Goal: Task Accomplishment & Management: Use online tool/utility

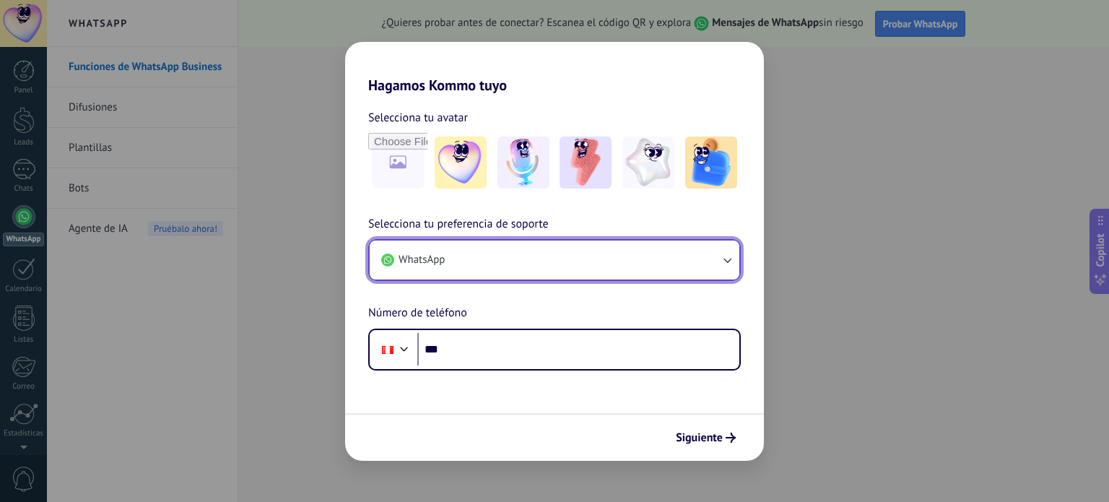
click at [470, 257] on button "WhatsApp" at bounding box center [555, 259] width 370 height 39
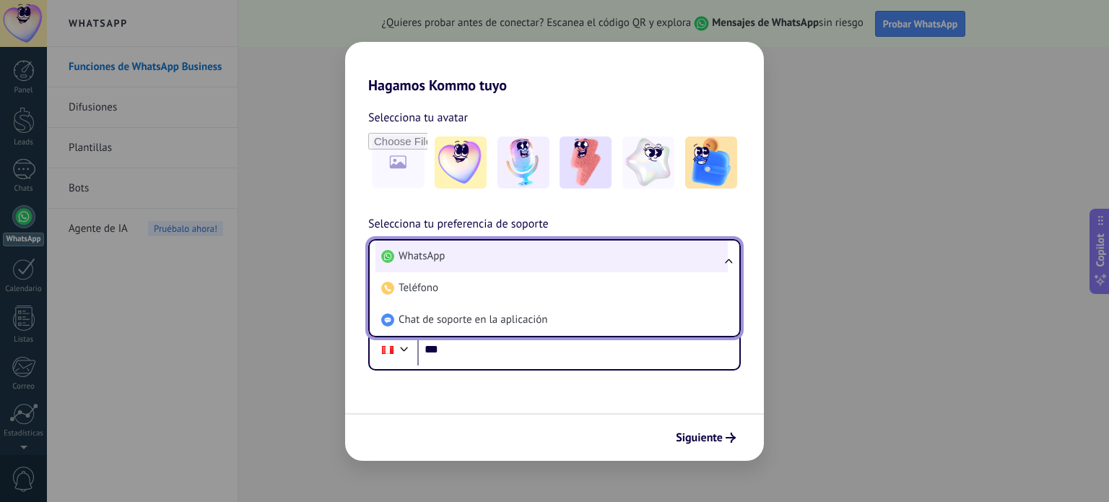
click at [468, 266] on li "WhatsApp" at bounding box center [551, 256] width 352 height 32
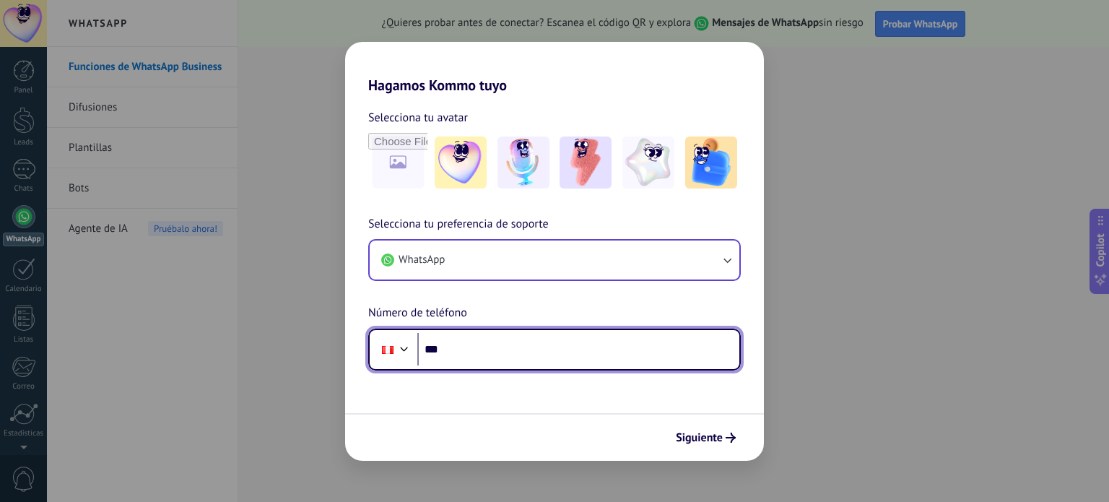
click at [471, 343] on input "***" at bounding box center [578, 349] width 322 height 33
type input "**********"
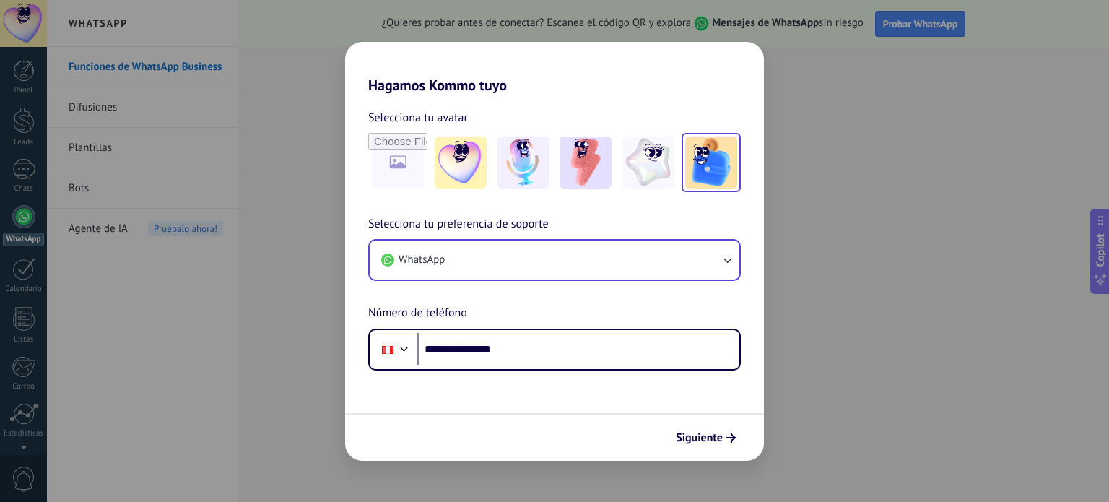
click at [705, 153] on img at bounding box center [711, 162] width 52 height 52
click at [708, 441] on span "Siguiente" at bounding box center [699, 437] width 47 height 10
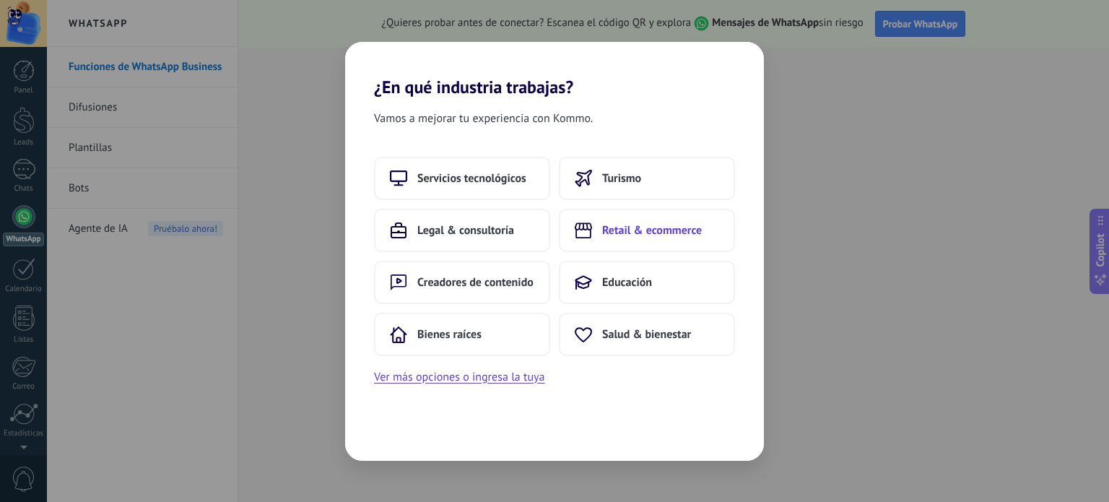
click at [690, 233] on span "Retail & ecommerce" at bounding box center [652, 230] width 100 height 14
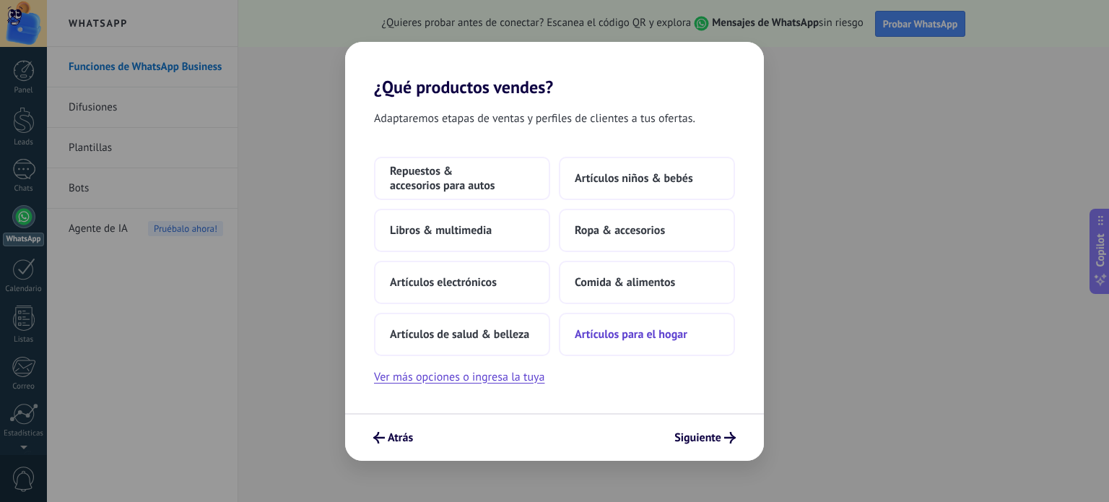
click at [595, 334] on span "Artículos para el hogar" at bounding box center [631, 334] width 113 height 14
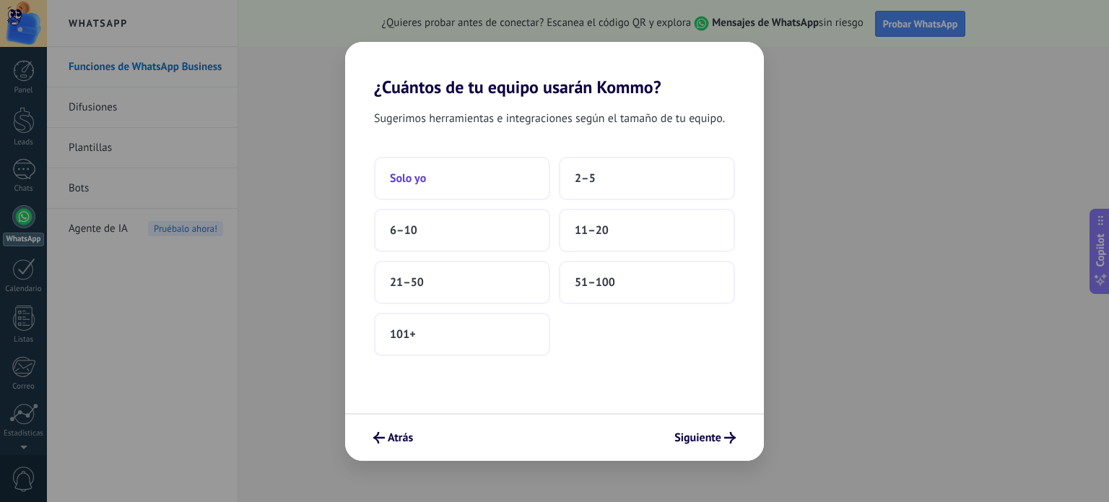
click at [420, 178] on span "Solo yo" at bounding box center [408, 178] width 36 height 14
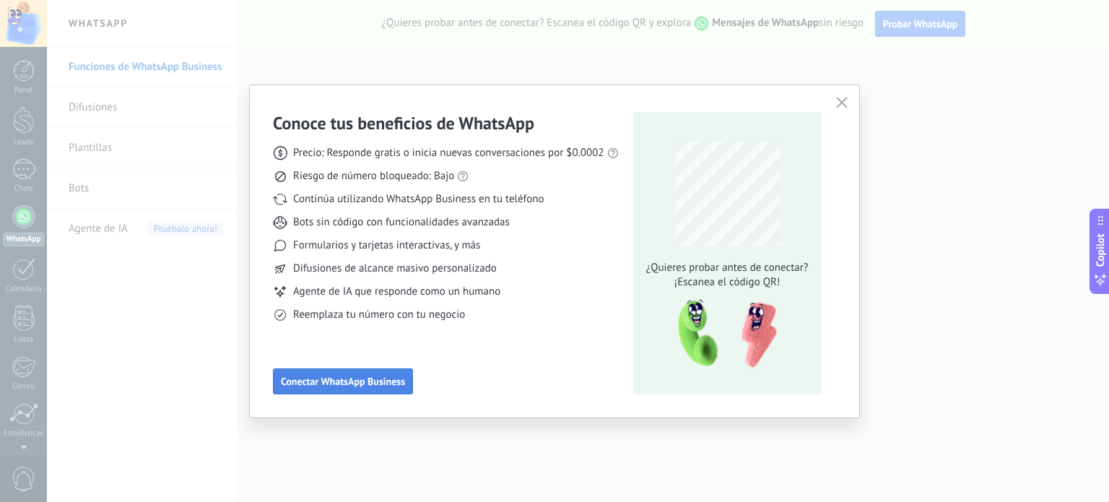
click at [366, 381] on span "Conectar WhatsApp Business" at bounding box center [343, 381] width 124 height 10
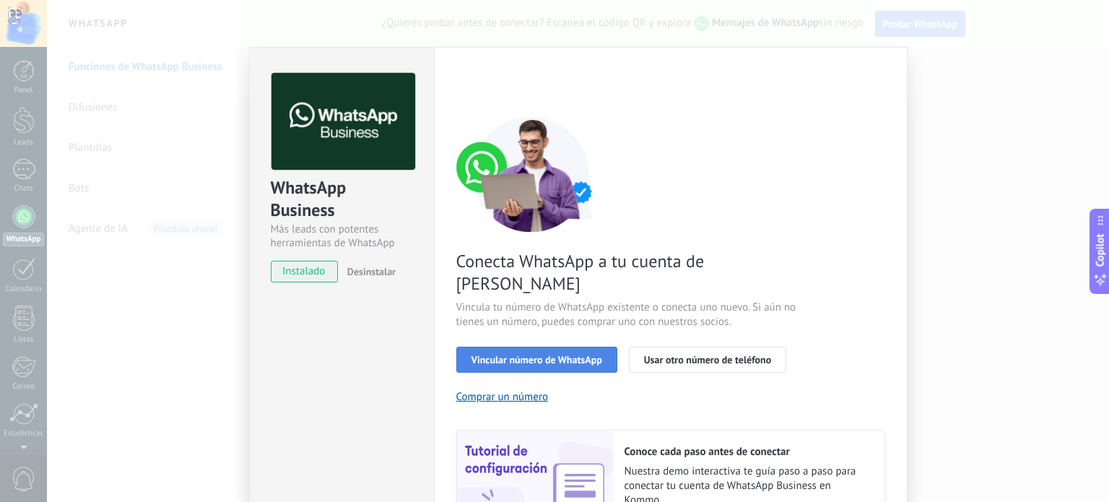
click at [553, 354] on span "Vincular número de WhatsApp" at bounding box center [536, 359] width 131 height 10
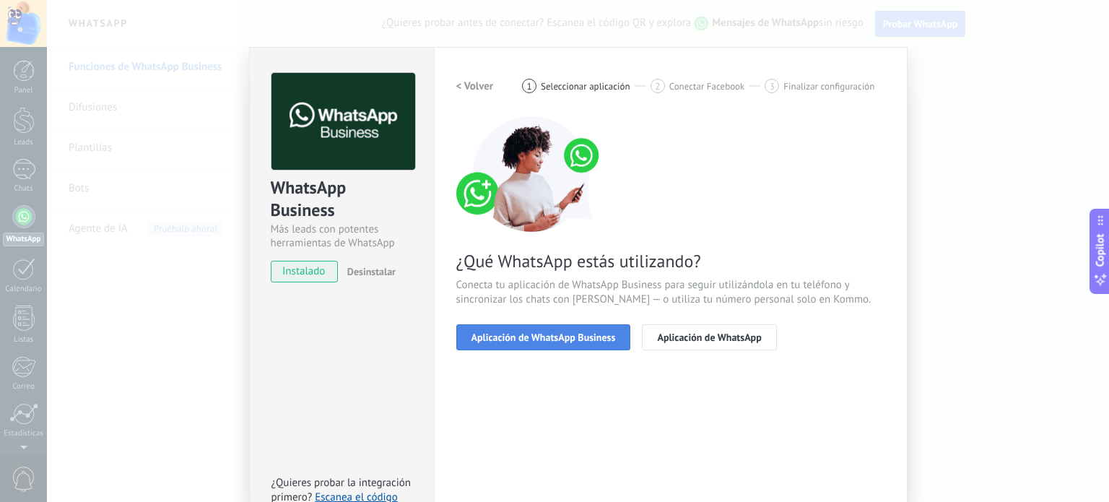
click at [567, 341] on span "Aplicación de WhatsApp Business" at bounding box center [543, 337] width 144 height 10
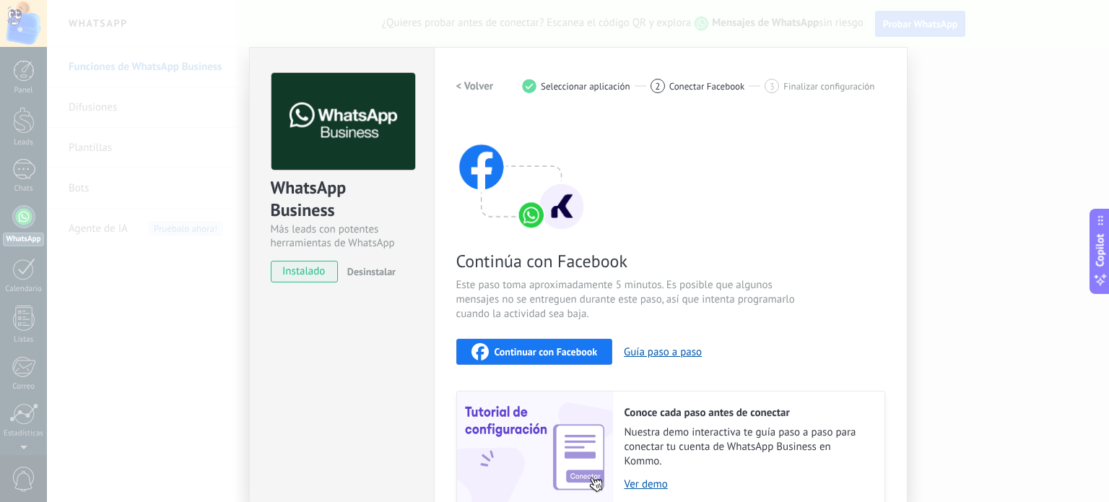
click at [471, 82] on h2 "< Volver" at bounding box center [475, 86] width 38 height 14
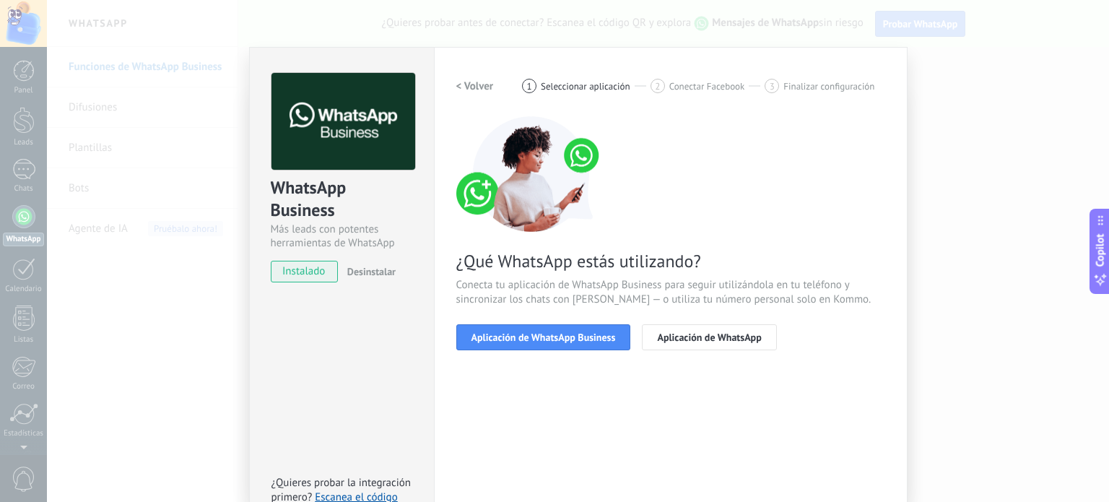
click at [471, 82] on h2 "< Volver" at bounding box center [475, 86] width 38 height 14
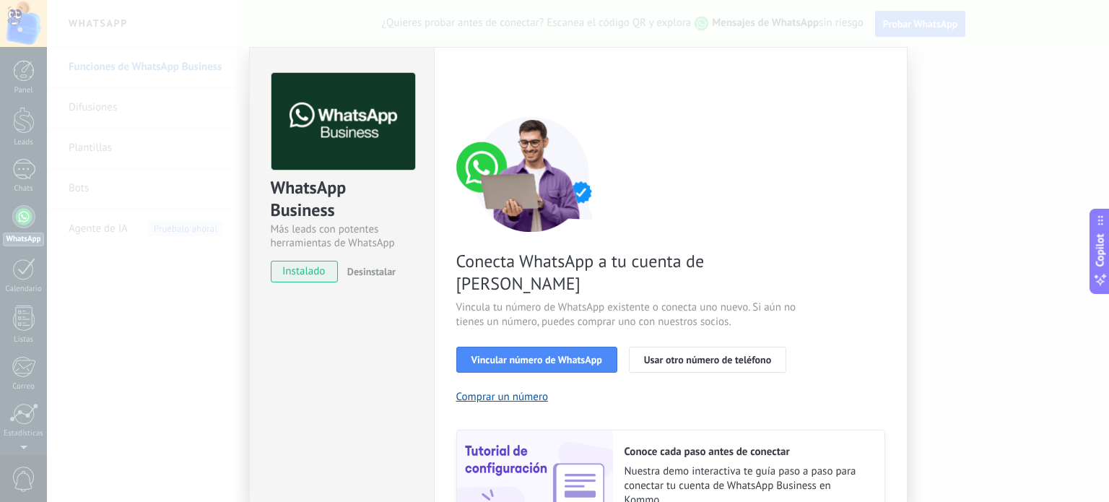
click at [293, 277] on span "instalado" at bounding box center [304, 272] width 66 height 22
click at [313, 272] on span "instalado" at bounding box center [304, 272] width 66 height 22
click at [567, 354] on span "Vincular número de WhatsApp" at bounding box center [536, 359] width 131 height 10
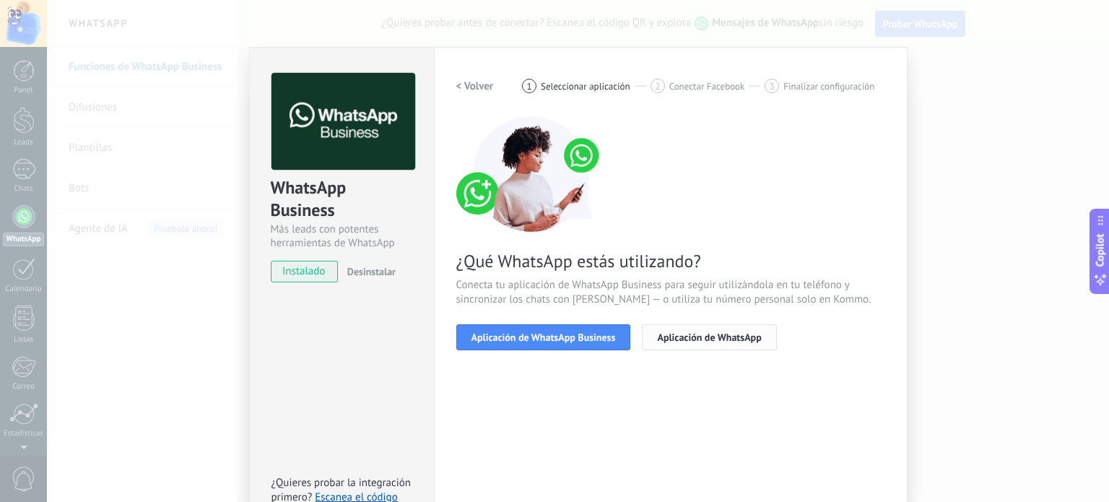
click at [717, 339] on span "Aplicación de WhatsApp" at bounding box center [709, 337] width 104 height 10
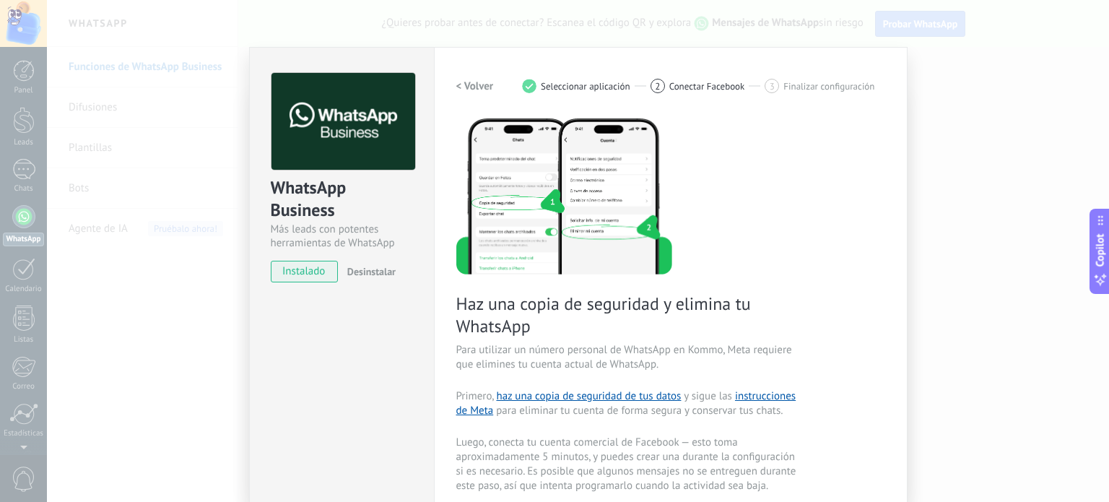
click at [785, 254] on div "Haz una copia de seguridad y elimina tu WhatsApp Para utilizar un número person…" at bounding box center [670, 397] width 429 height 562
click at [311, 271] on span "instalado" at bounding box center [304, 272] width 66 height 22
click at [377, 267] on span "Desinstalar" at bounding box center [371, 271] width 48 height 13
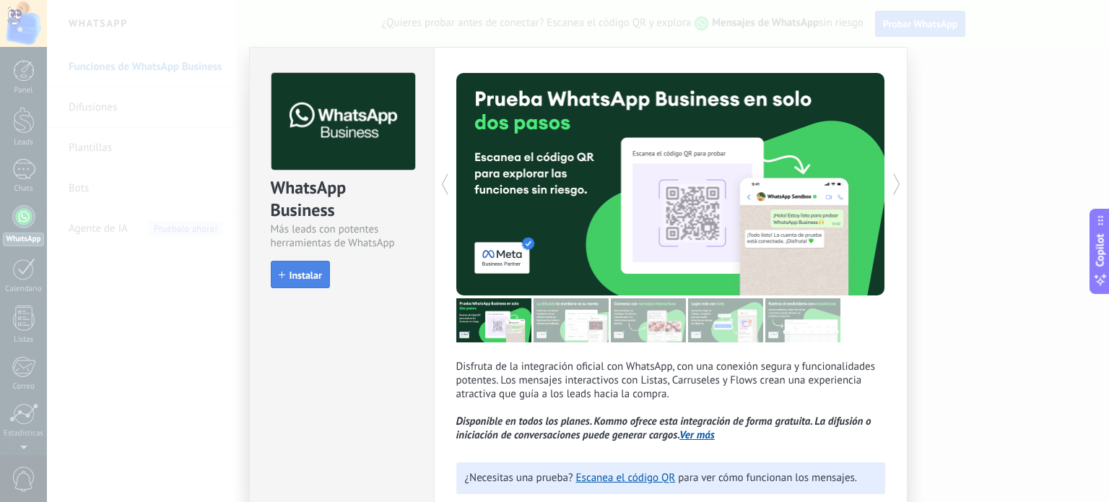
click at [295, 271] on span "Instalar" at bounding box center [306, 275] width 32 height 10
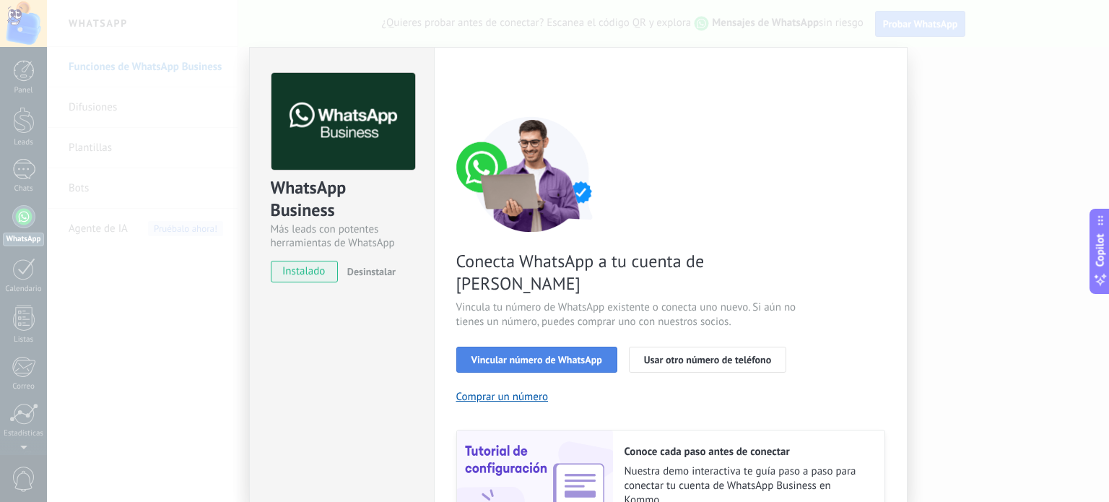
click at [566, 354] on span "Vincular número de WhatsApp" at bounding box center [536, 359] width 131 height 10
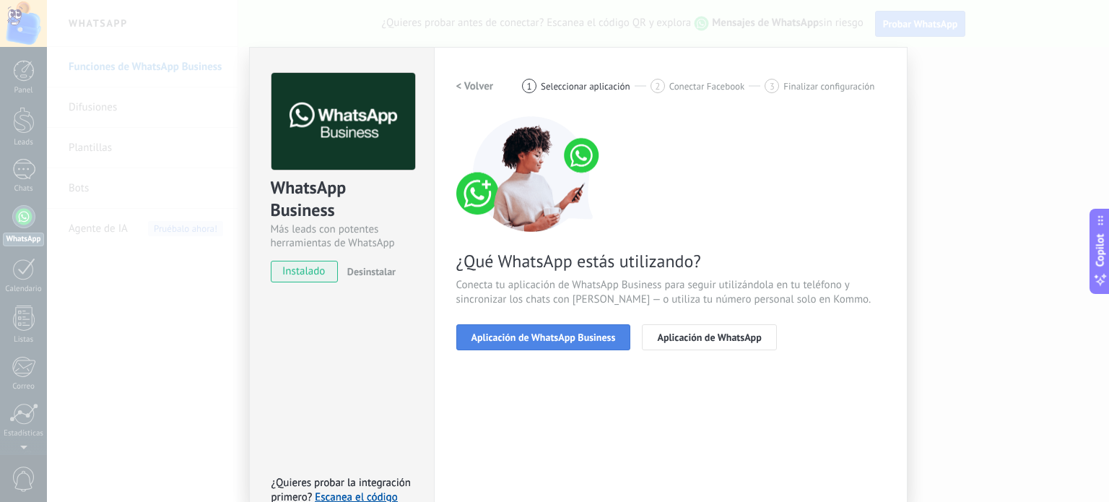
click at [518, 336] on span "Aplicación de WhatsApp Business" at bounding box center [543, 337] width 144 height 10
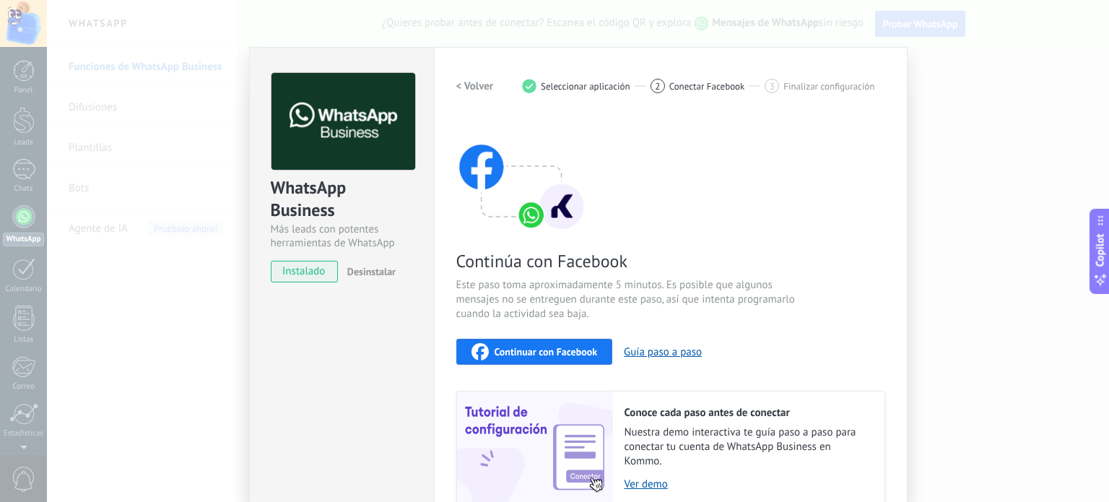
click at [564, 352] on span "Continuar con Facebook" at bounding box center [546, 352] width 103 height 10
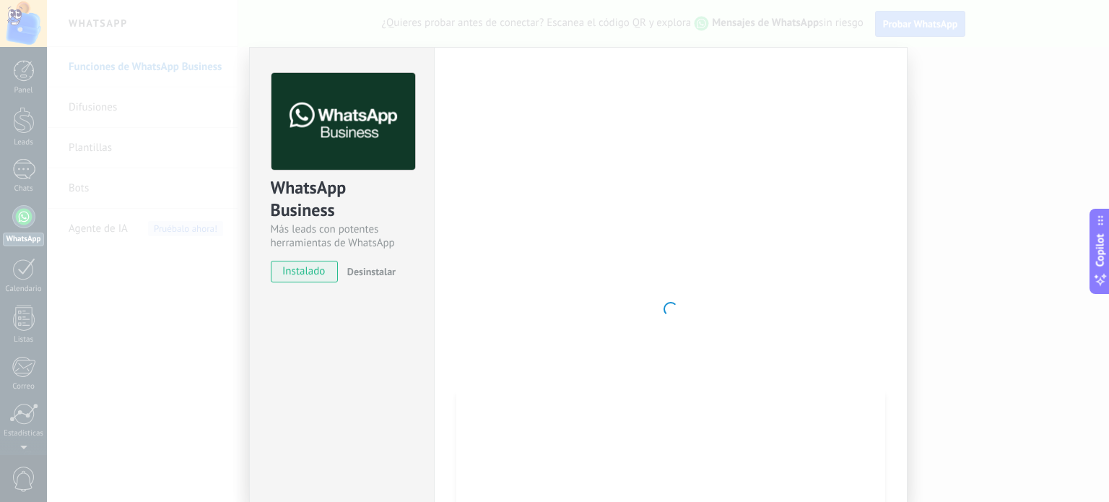
scroll to position [122, 0]
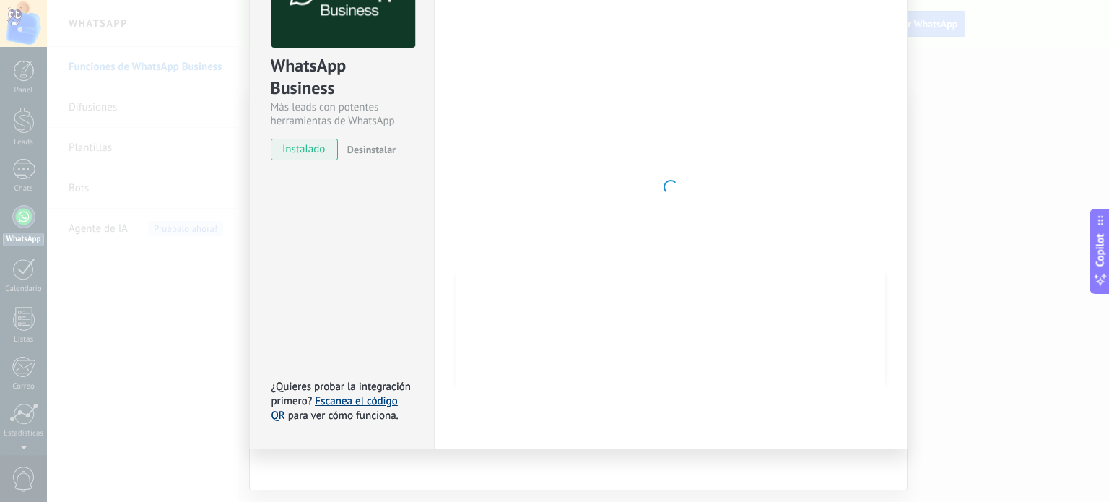
click at [367, 395] on link "Escanea el código QR" at bounding box center [334, 408] width 126 height 28
